Goal: Task Accomplishment & Management: Use online tool/utility

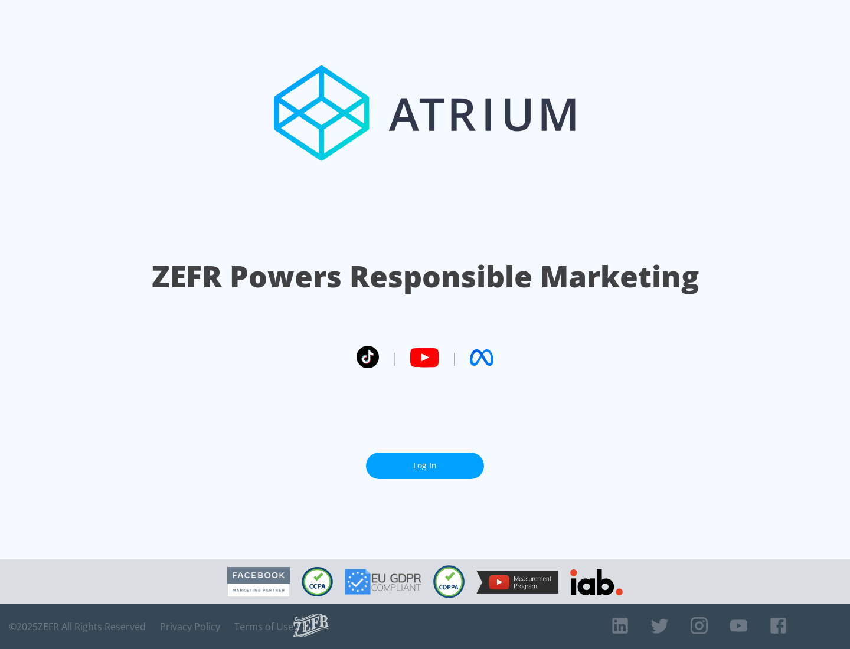
click at [425, 466] on link "Log In" at bounding box center [425, 466] width 118 height 27
